Goal: Obtain resource: Download file/media

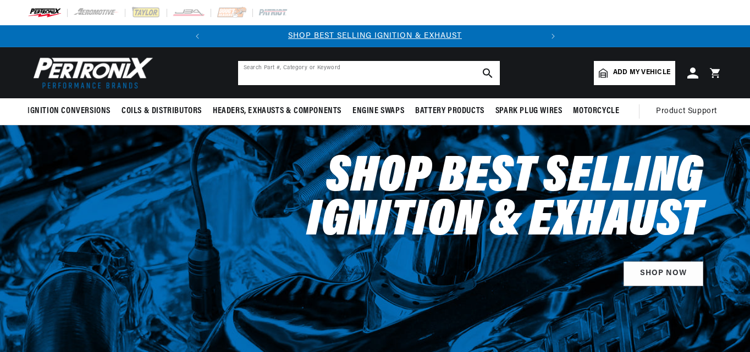
click at [340, 70] on input "text" at bounding box center [369, 73] width 262 height 24
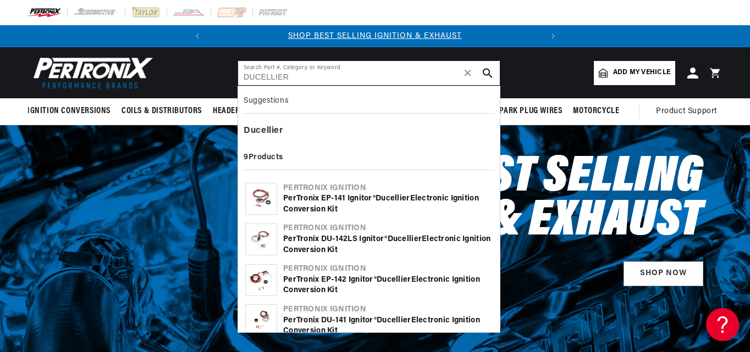
type input "DUCELLIER"
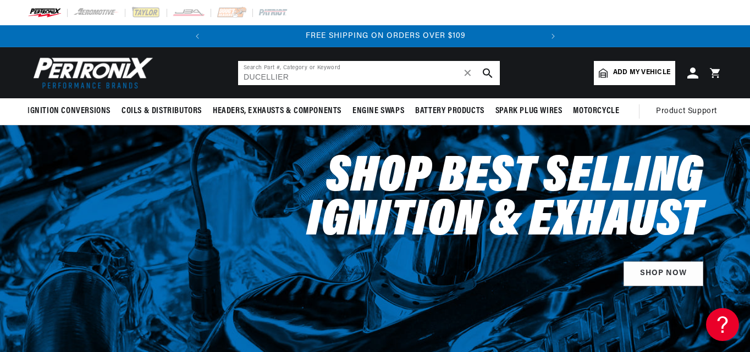
scroll to position [0, 333]
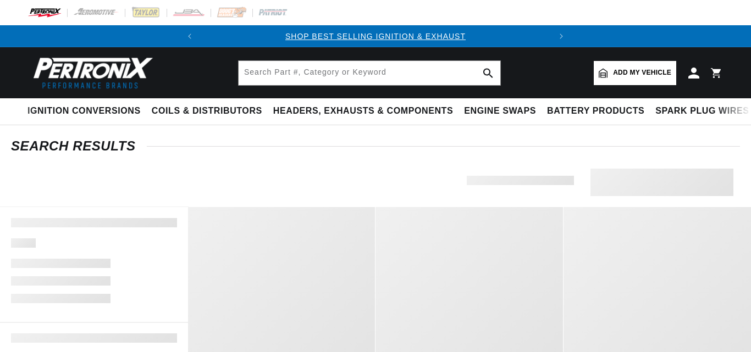
type input "DUCELLIER"
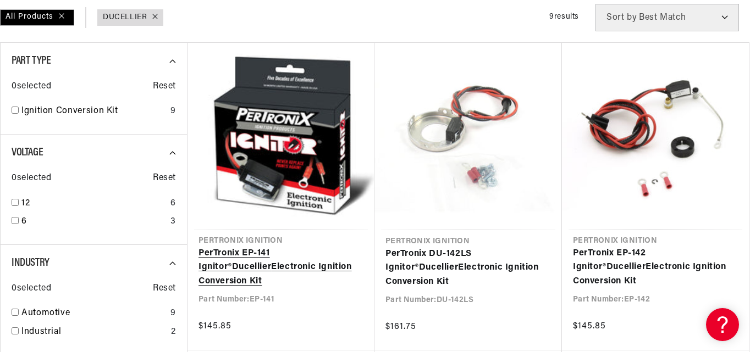
scroll to position [0, 333]
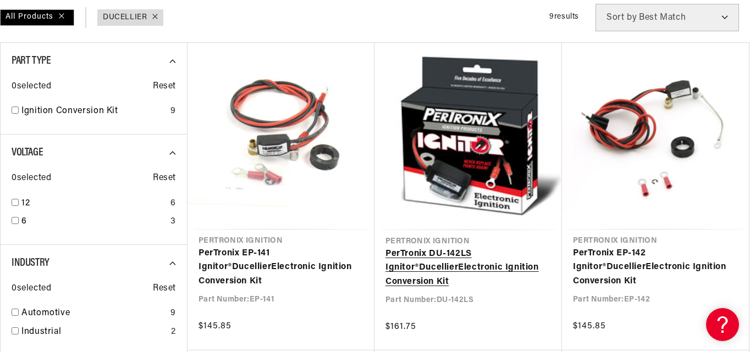
click at [448, 247] on link "PerTronix DU-142LS Ignitor® Ducellier Electronic Ignition Conversion Kit" at bounding box center [468, 268] width 166 height 42
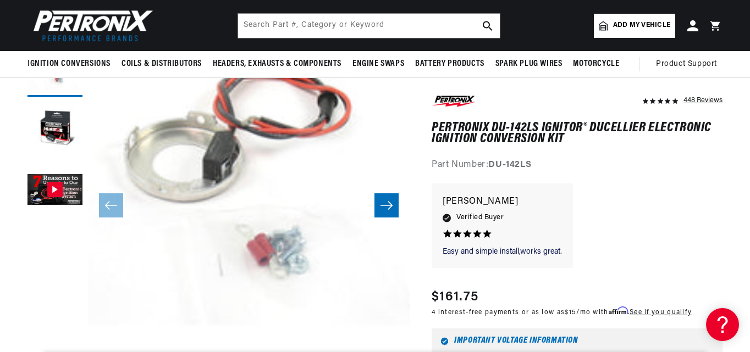
scroll to position [110, 0]
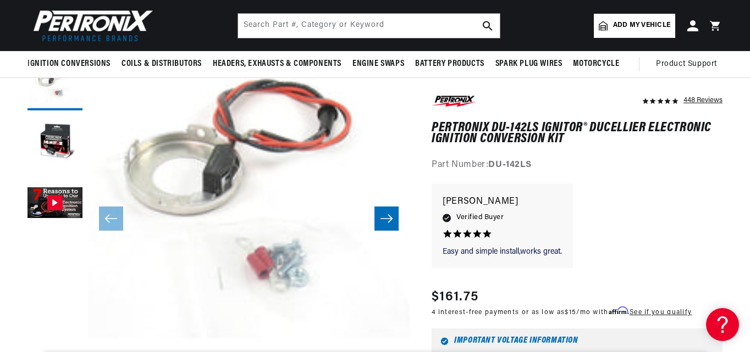
click at [393, 214] on icon "Slide right" at bounding box center [386, 218] width 13 height 11
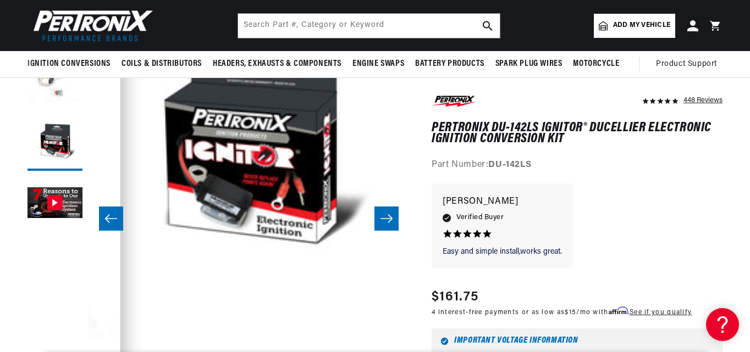
click at [393, 214] on icon "Slide right" at bounding box center [386, 218] width 13 height 11
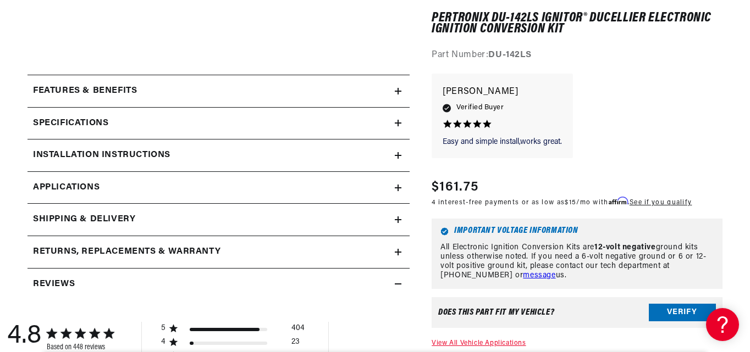
scroll to position [0, 0]
click at [398, 122] on icon at bounding box center [398, 123] width 0 height 7
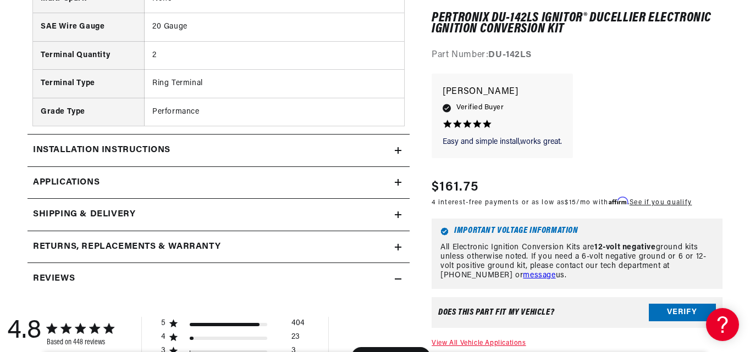
scroll to position [880, 0]
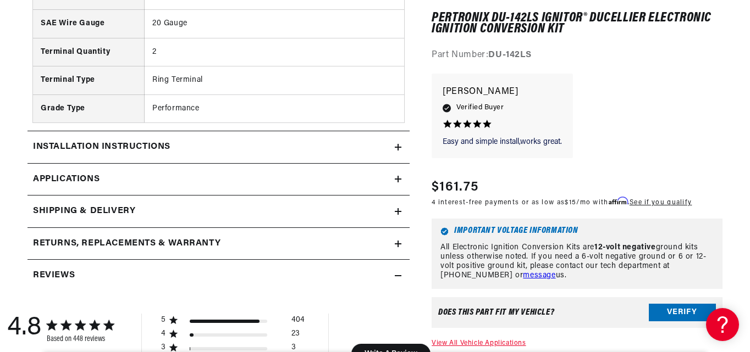
click at [399, 145] on icon at bounding box center [398, 147] width 7 height 7
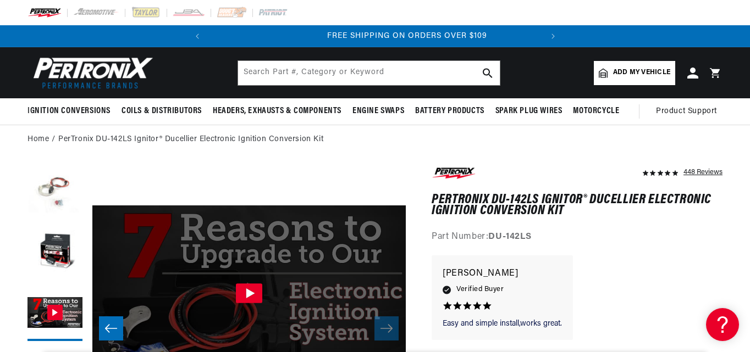
scroll to position [0, 333]
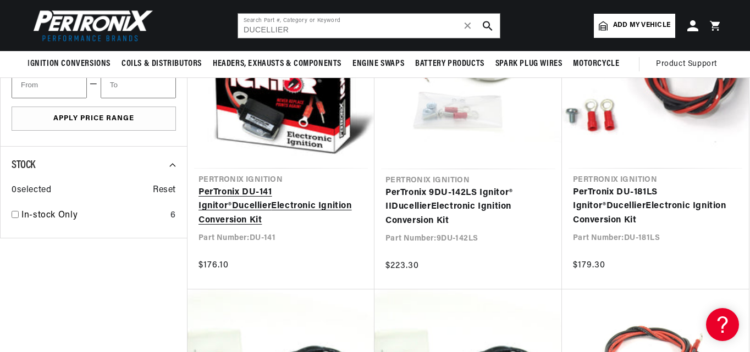
scroll to position [330, 0]
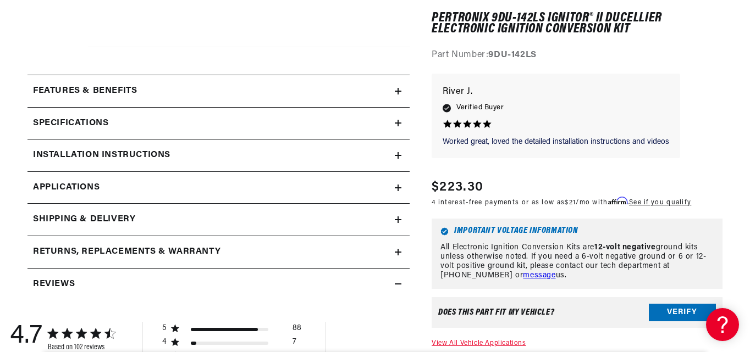
click at [398, 122] on icon at bounding box center [398, 123] width 7 height 7
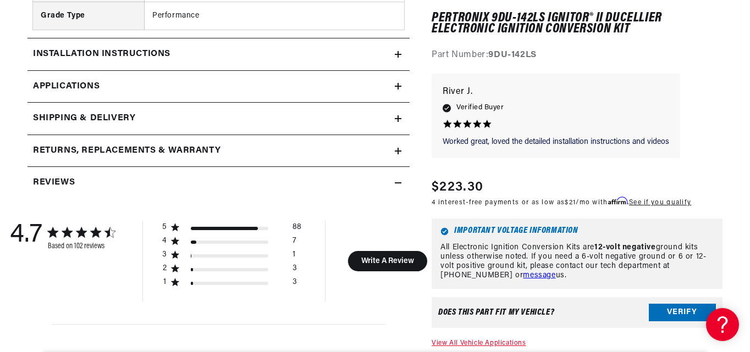
scroll to position [990, 0]
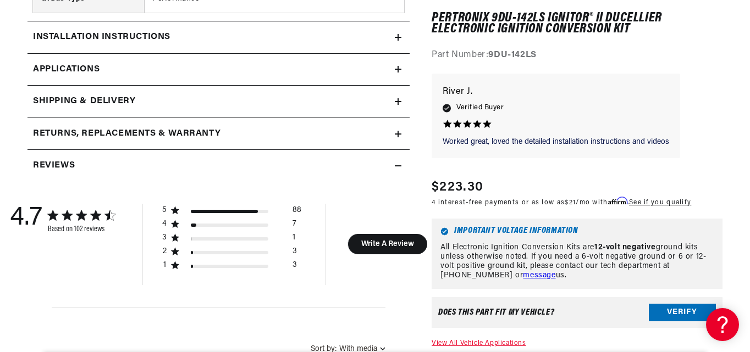
click at [401, 38] on icon at bounding box center [398, 37] width 7 height 7
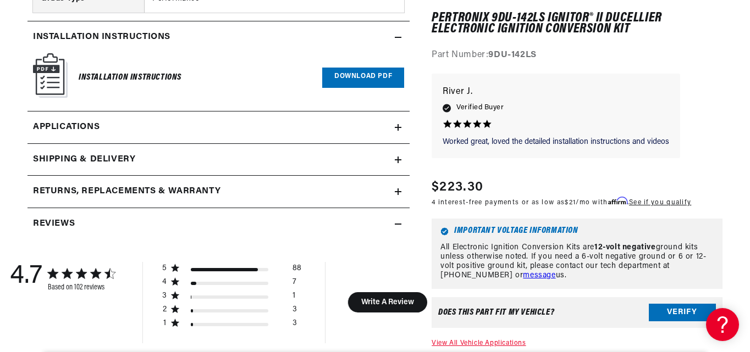
scroll to position [0, 0]
click at [357, 79] on link "Download PDF" at bounding box center [363, 78] width 82 height 20
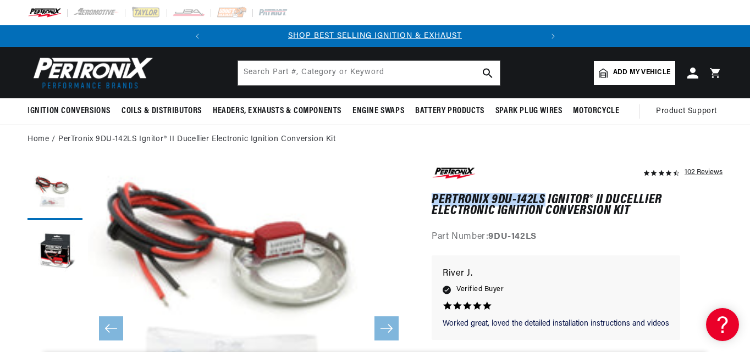
drag, startPoint x: 433, startPoint y: 196, endPoint x: 543, endPoint y: 197, distance: 110.0
click at [543, 197] on h1 "PerTronix 9DU-142LS Ignitor® II Ducellier Electronic Ignition Conversion Kit" at bounding box center [577, 206] width 291 height 23
copy h1 "PerTronix 9DU-142LS"
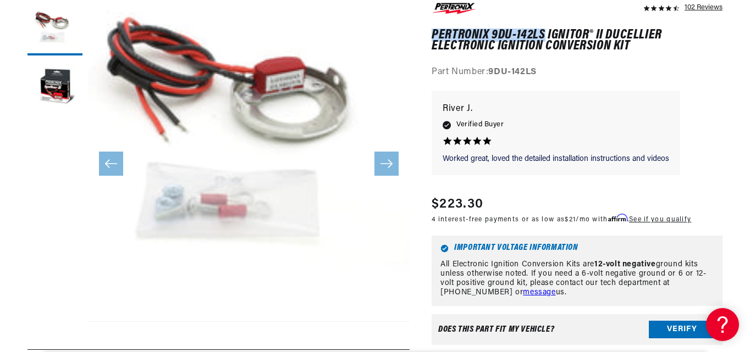
scroll to position [0, 0]
